Goal: Task Accomplishment & Management: Use online tool/utility

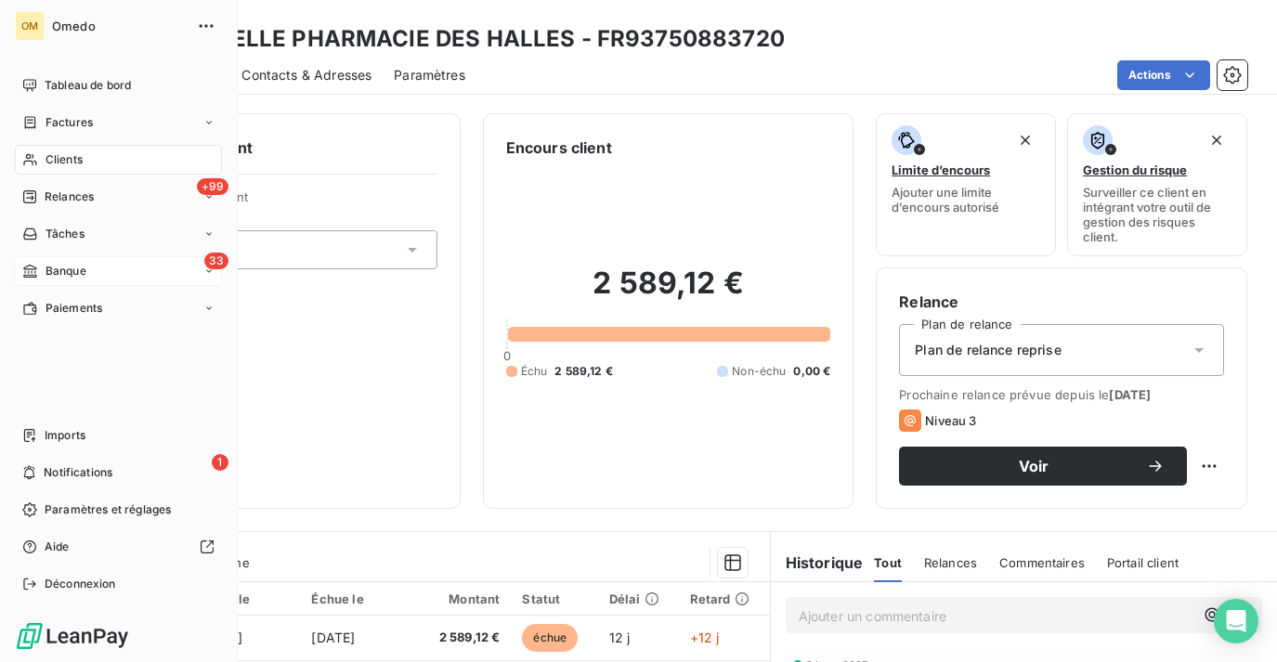
click at [95, 262] on div "33 Banque" at bounding box center [118, 271] width 207 height 30
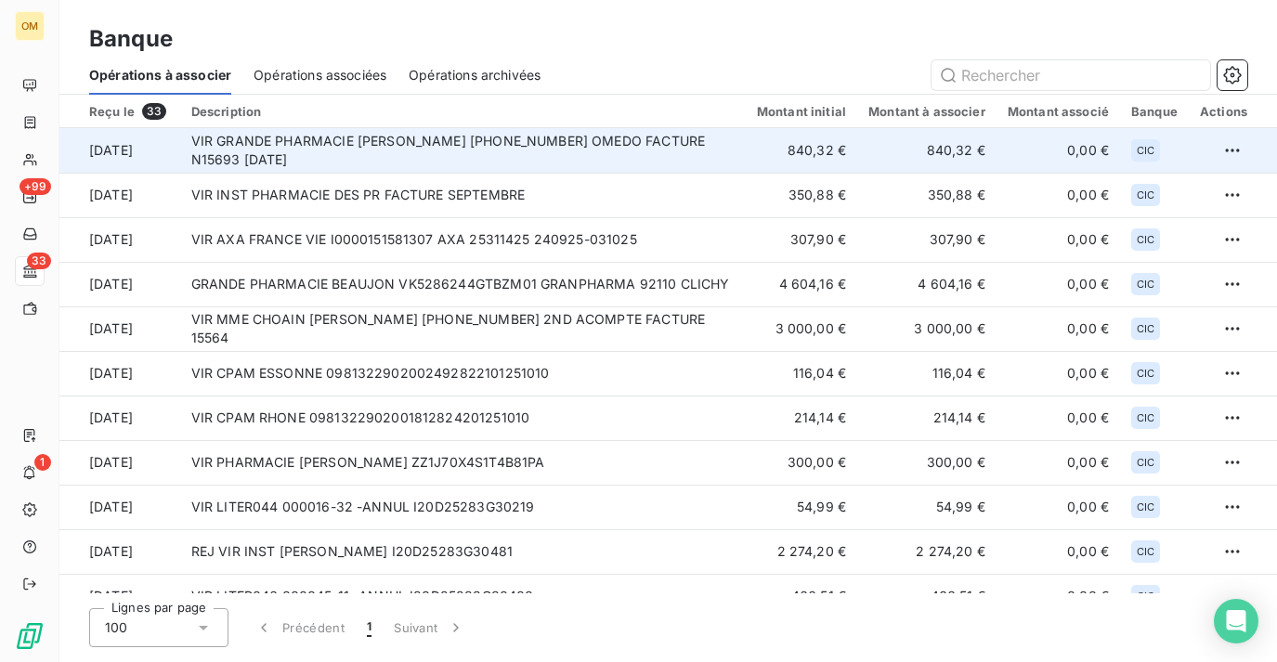
click at [848, 160] on td "840,32 €" at bounding box center [801, 150] width 111 height 45
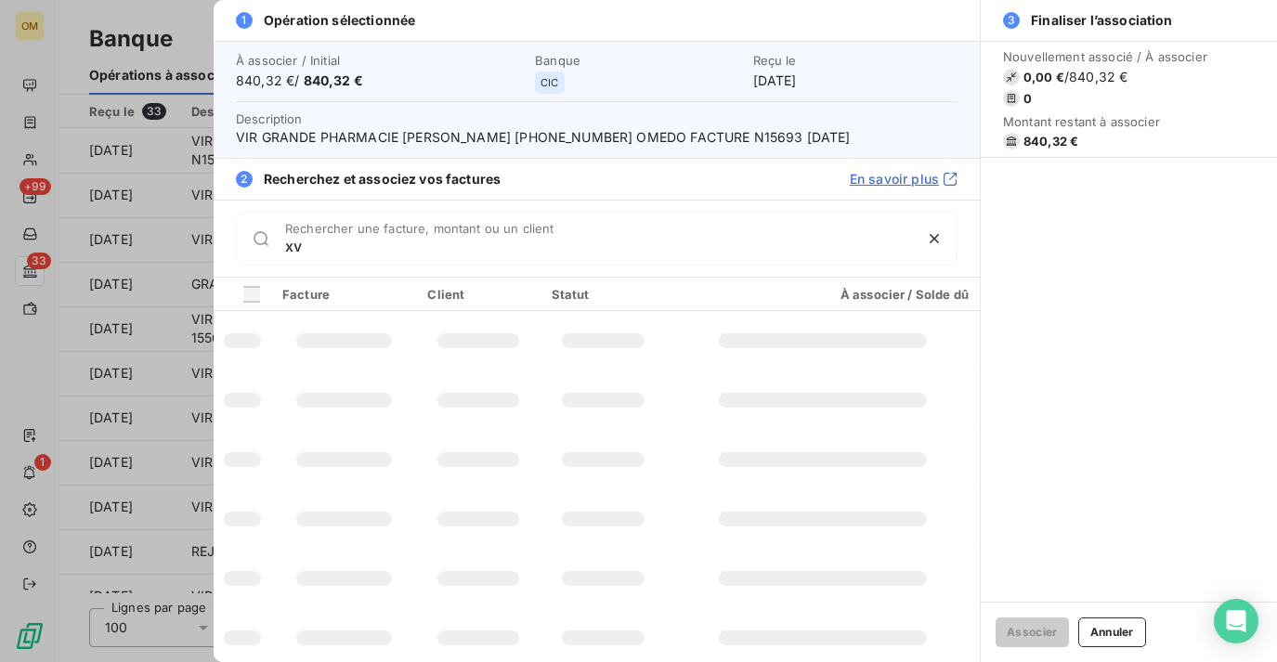
type input "x"
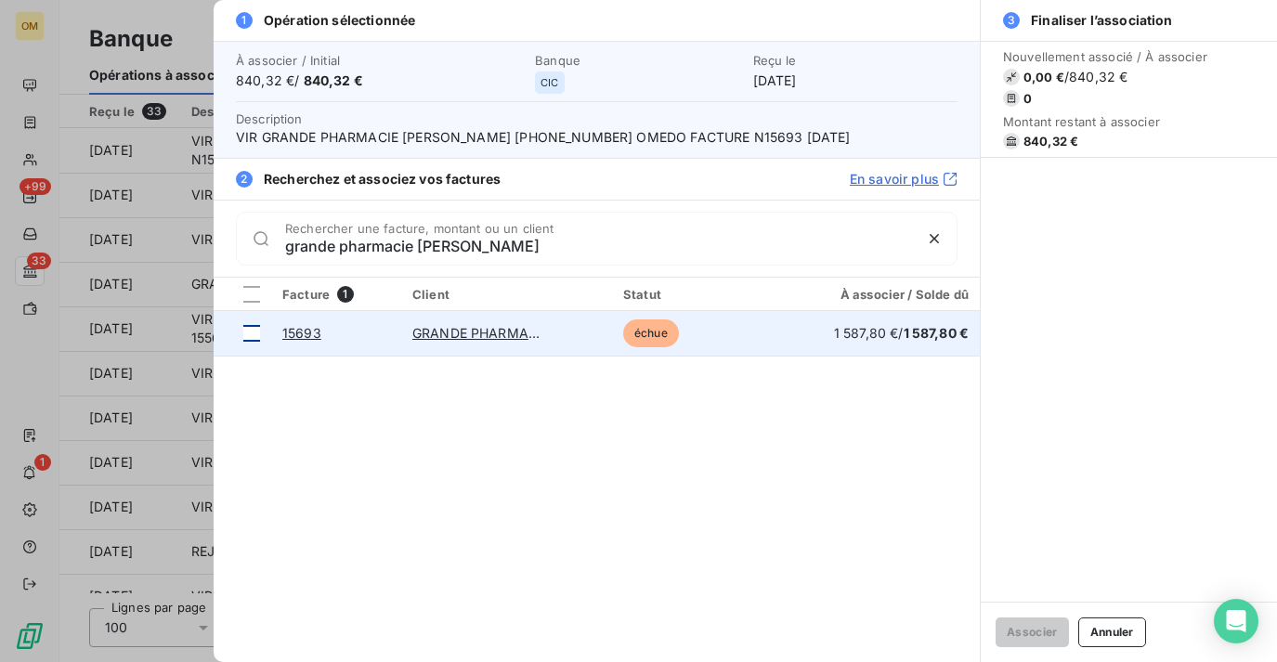
type input "grande pharmacie [PERSON_NAME]"
click at [247, 331] on div at bounding box center [251, 333] width 17 height 17
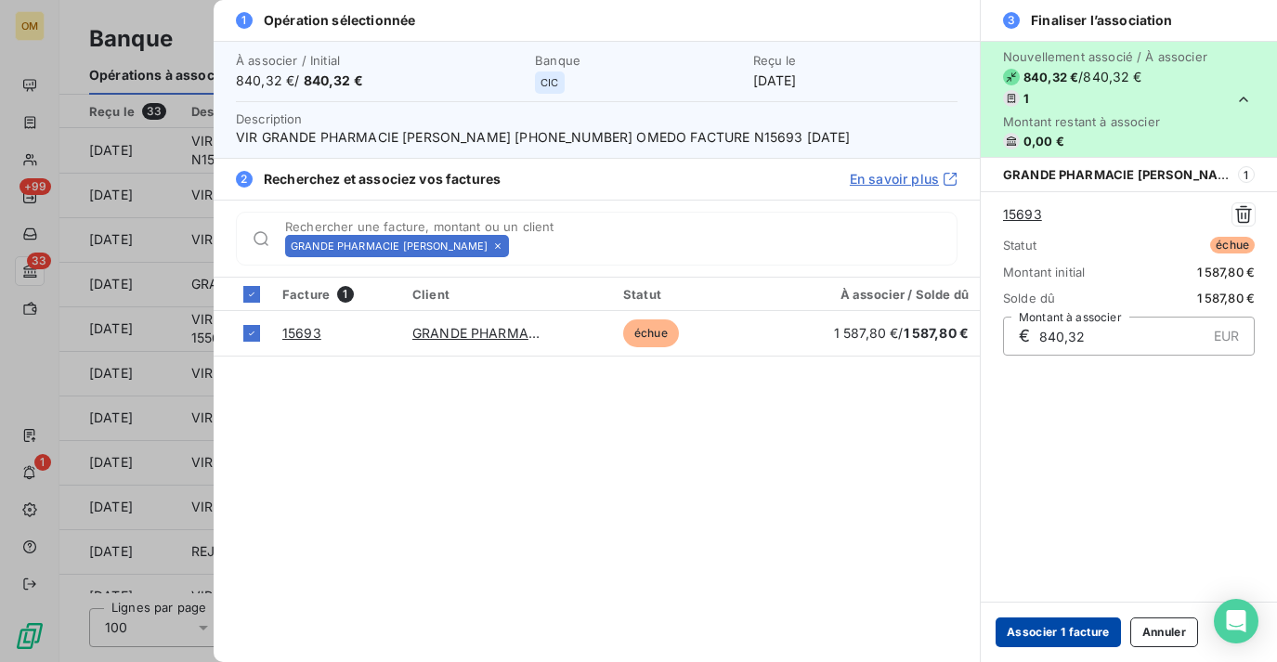
click at [1030, 638] on button "Associer 1 facture" at bounding box center [1058, 633] width 125 height 30
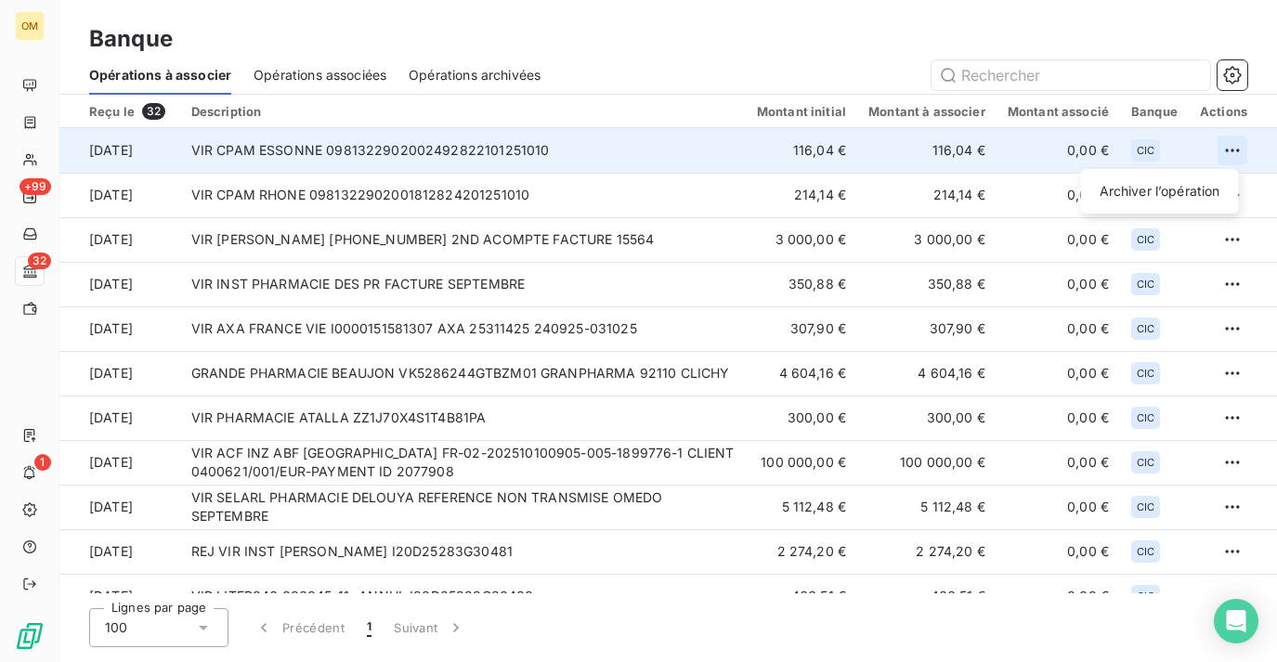
click at [1226, 147] on html "OM +99 32 1 Banque Opérations à associer Opérations associées Opérations archiv…" at bounding box center [638, 331] width 1277 height 662
click at [1181, 202] on div "Archiver l’opération" at bounding box center [1160, 191] width 143 height 30
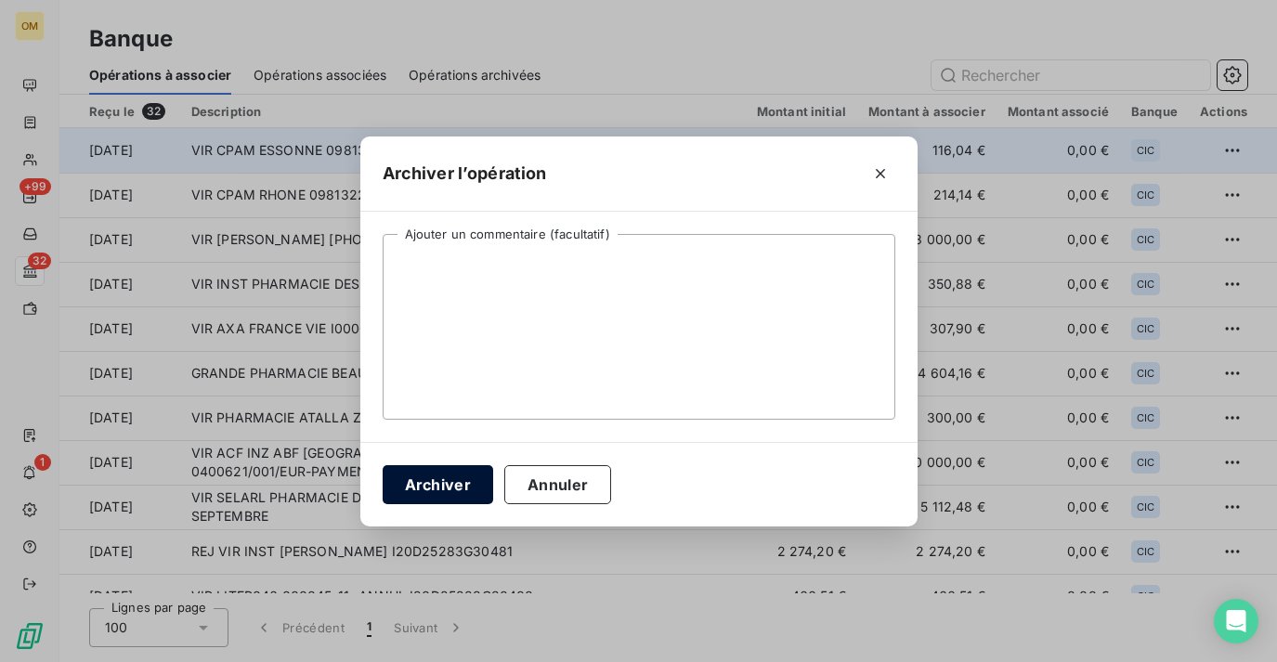
click at [454, 469] on button "Archiver" at bounding box center [438, 484] width 111 height 39
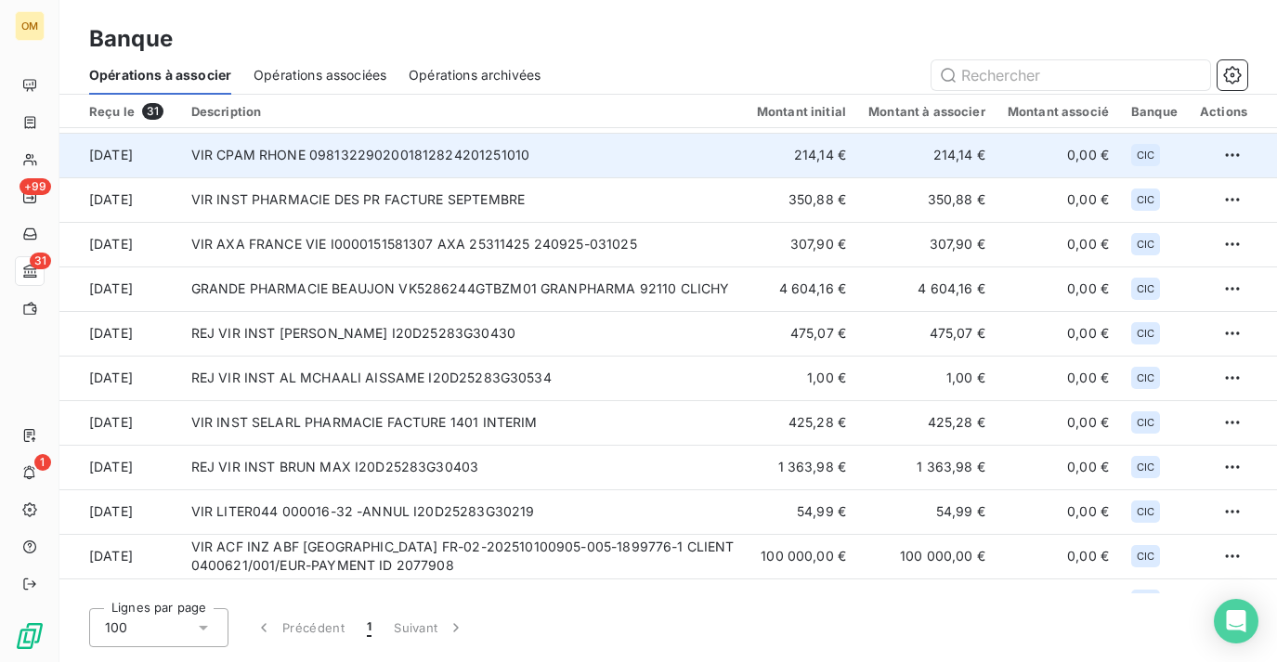
scroll to position [87, 0]
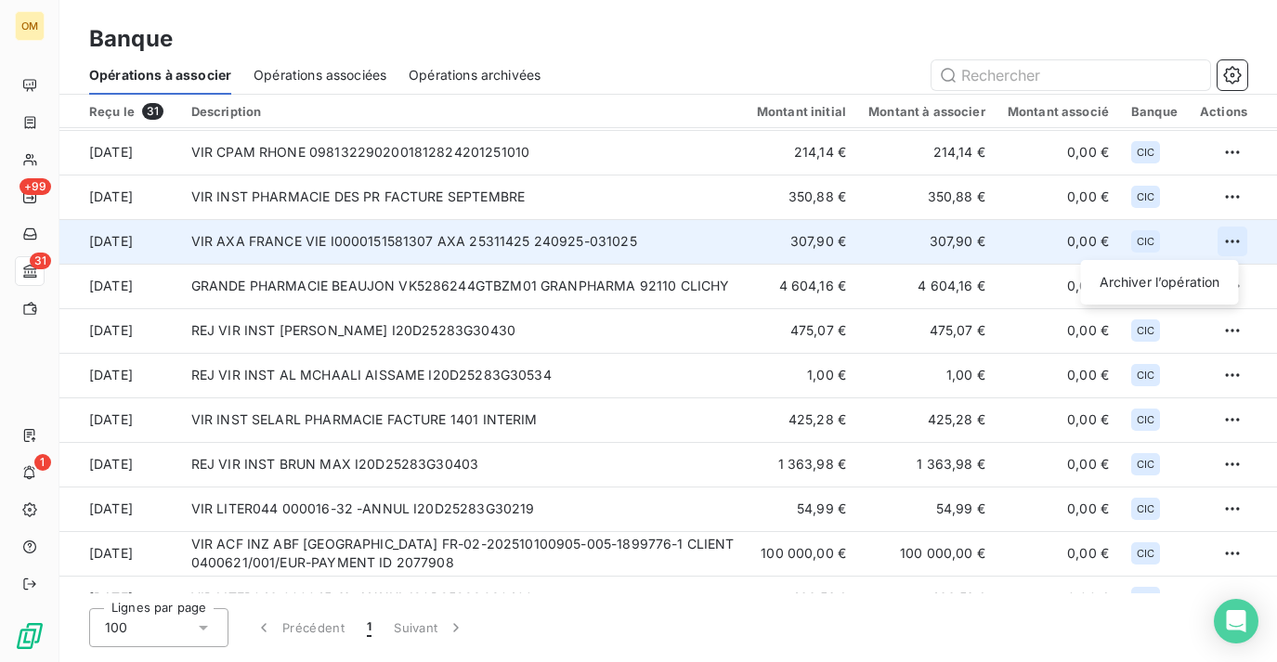
click at [1222, 246] on html "OM +99 31 1 Banque Opérations à associer Opérations associées Opérations archiv…" at bounding box center [638, 331] width 1277 height 662
click at [1191, 294] on div "Archiver l’opération" at bounding box center [1160, 283] width 143 height 30
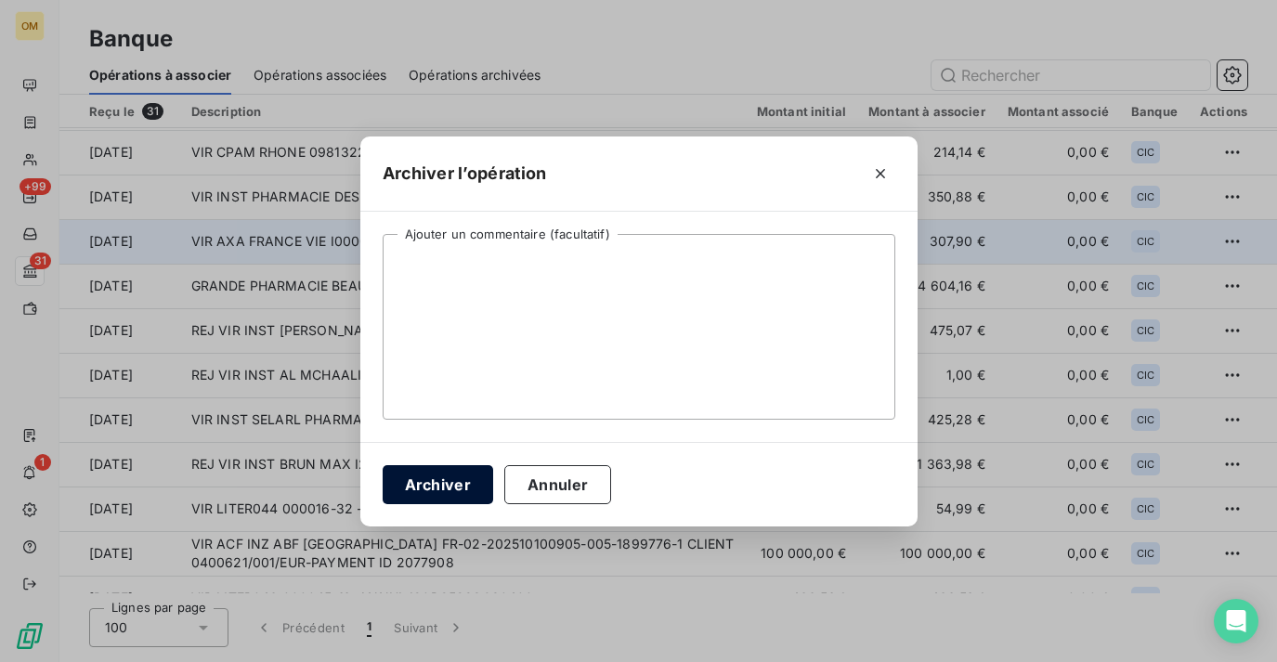
click at [457, 487] on button "Archiver" at bounding box center [438, 484] width 111 height 39
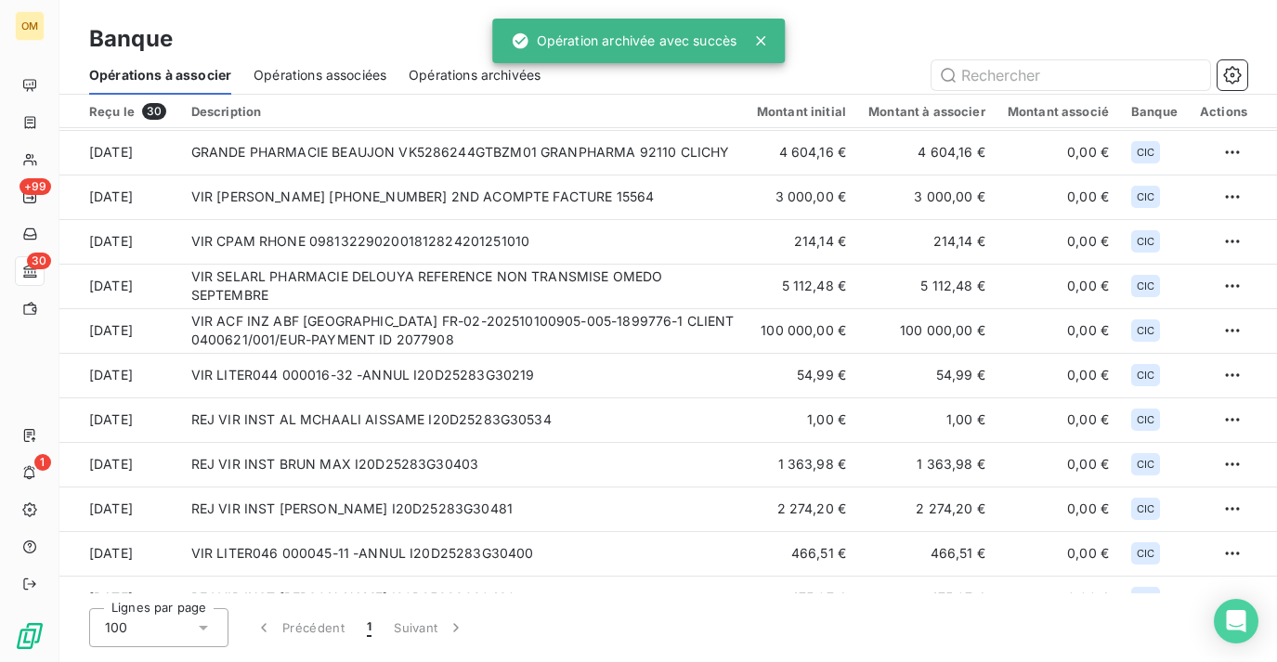
scroll to position [0, 0]
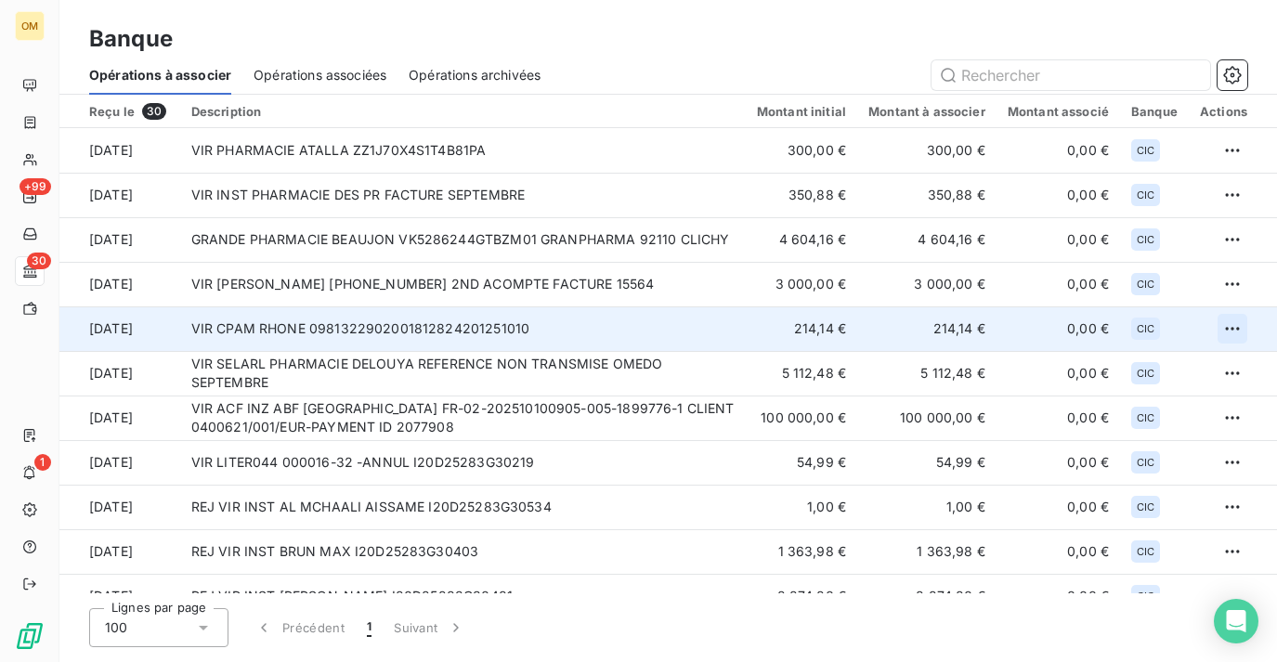
click at [1223, 333] on html "OM +99 30 1 Banque Opérations à associer Opérations associées Opérations archiv…" at bounding box center [638, 331] width 1277 height 662
click at [1203, 359] on div "Archiver l’opération" at bounding box center [1160, 370] width 143 height 30
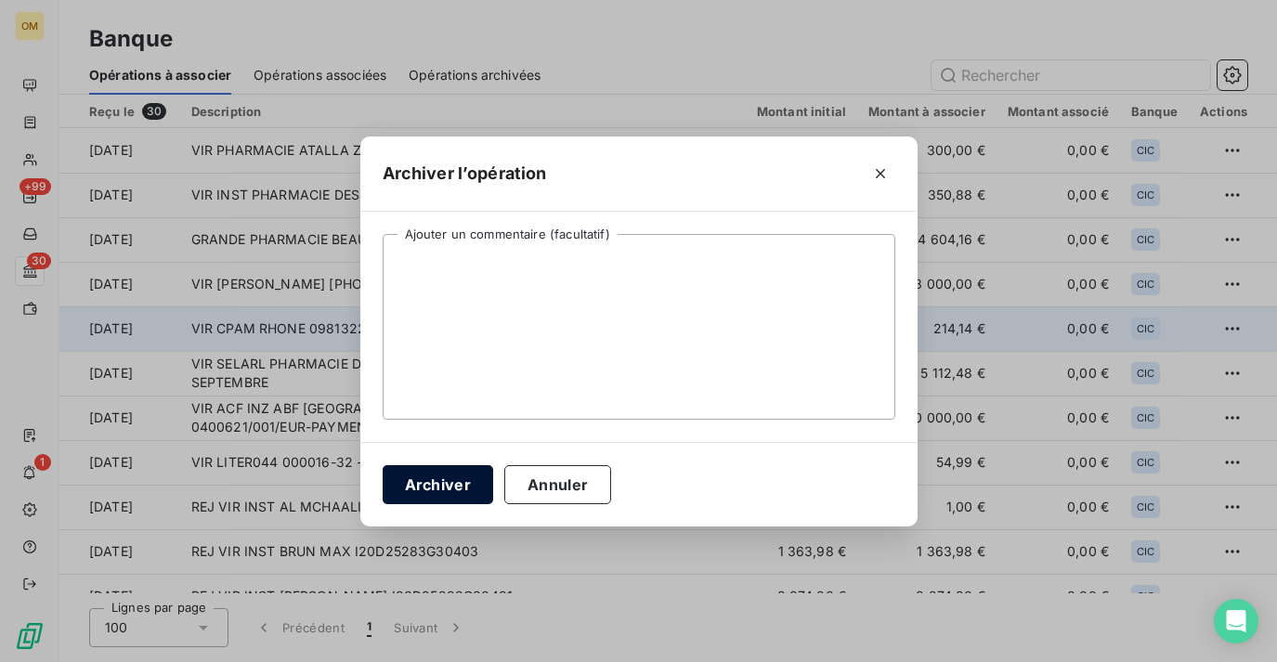
click at [436, 487] on button "Archiver" at bounding box center [438, 484] width 111 height 39
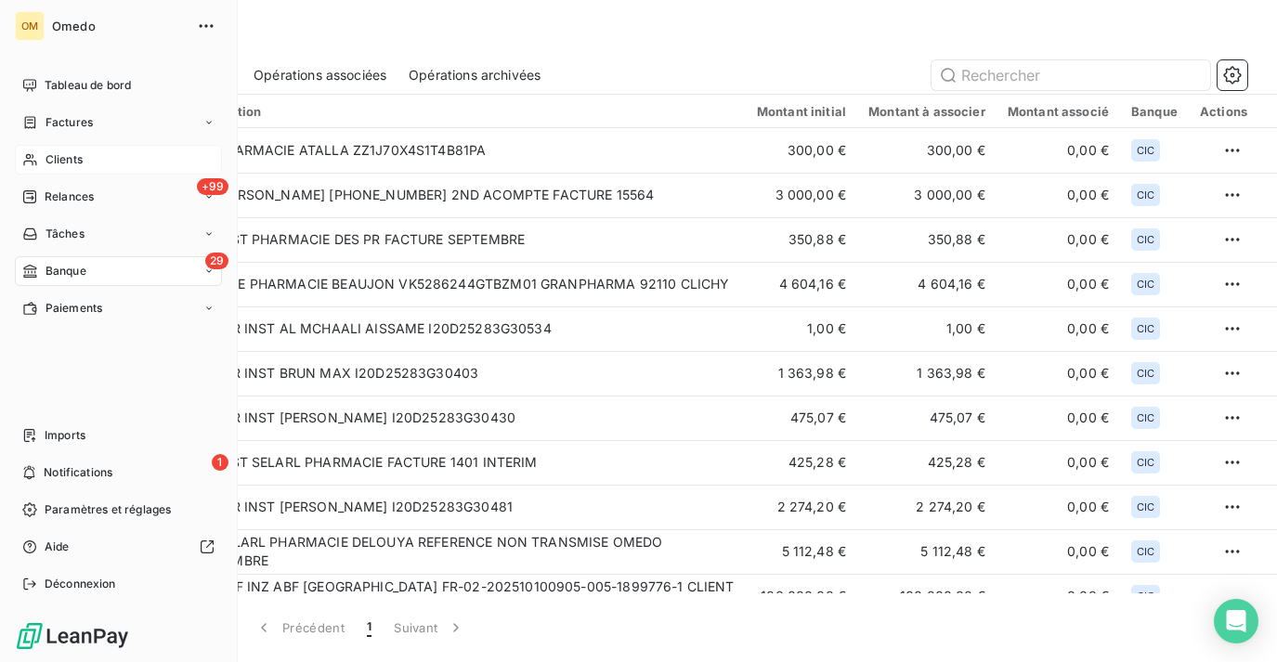
click at [20, 161] on div "Clients" at bounding box center [118, 160] width 207 height 30
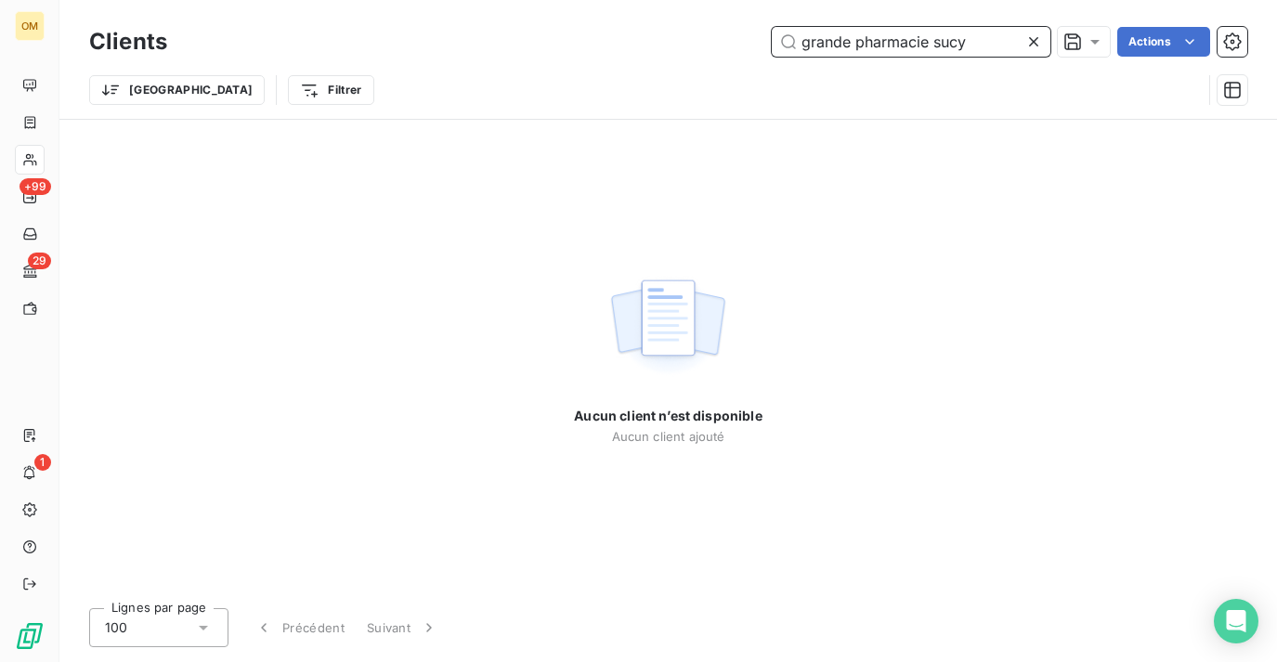
click at [867, 33] on input "grande pharmacie sucy" at bounding box center [911, 42] width 279 height 30
click at [814, 34] on input "grande pharmacie sucy" at bounding box center [911, 42] width 279 height 30
click at [931, 38] on input "Grande pharmacie sucy" at bounding box center [911, 42] width 279 height 30
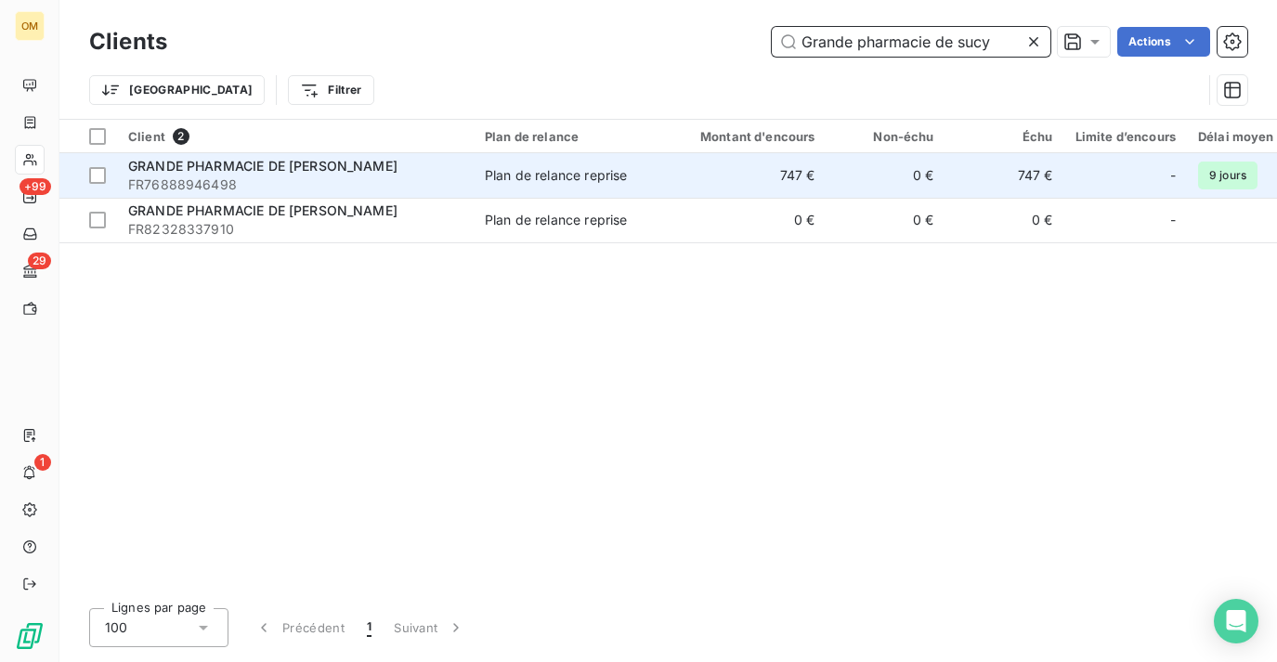
type input "Grande pharmacie de sucy"
click at [757, 177] on td "747 €" at bounding box center [747, 175] width 160 height 45
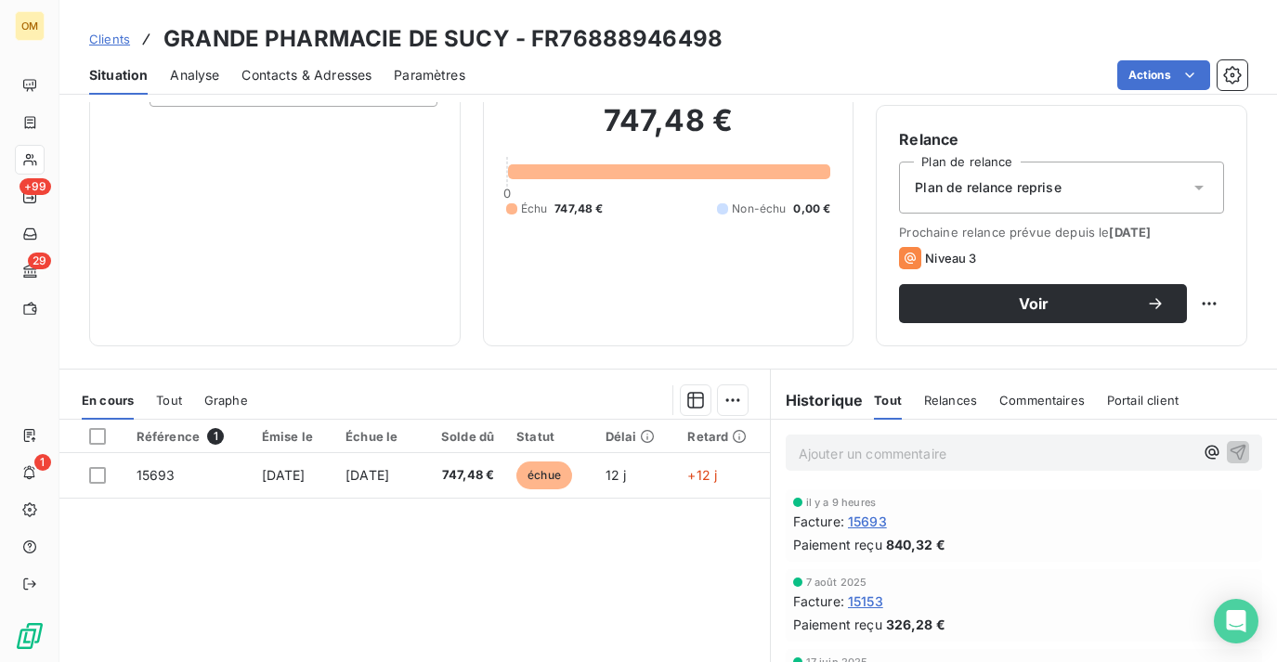
scroll to position [164, 0]
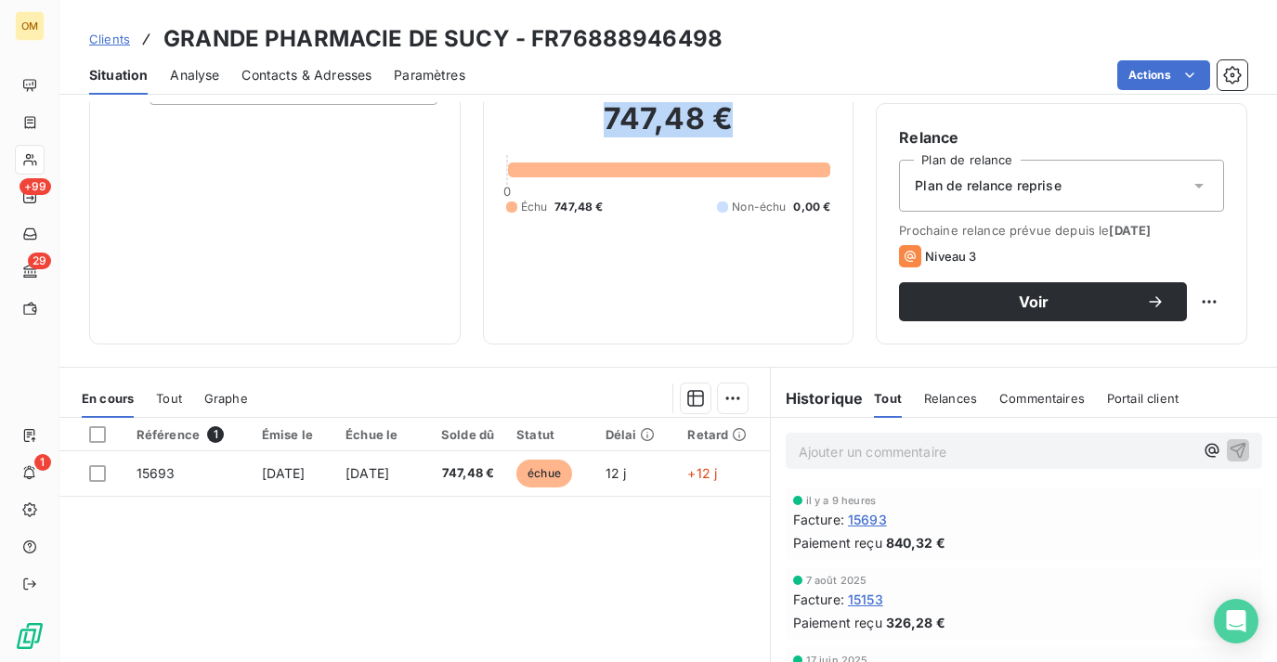
drag, startPoint x: 601, startPoint y: 112, endPoint x: 736, endPoint y: 114, distance: 134.7
click at [736, 114] on h2 "747,48 €" at bounding box center [668, 128] width 325 height 56
copy h2 "747,48 €"
